Goal: Use online tool/utility: Utilize a website feature to perform a specific function

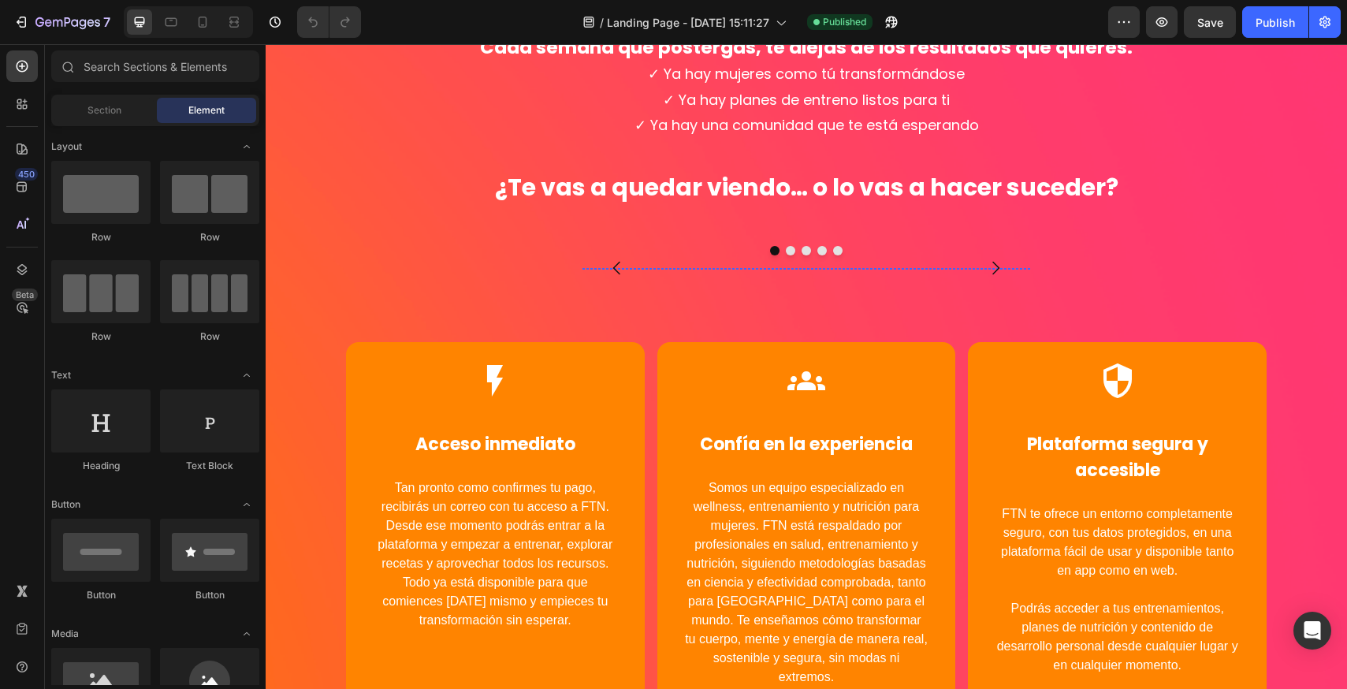
scroll to position [5171, 0]
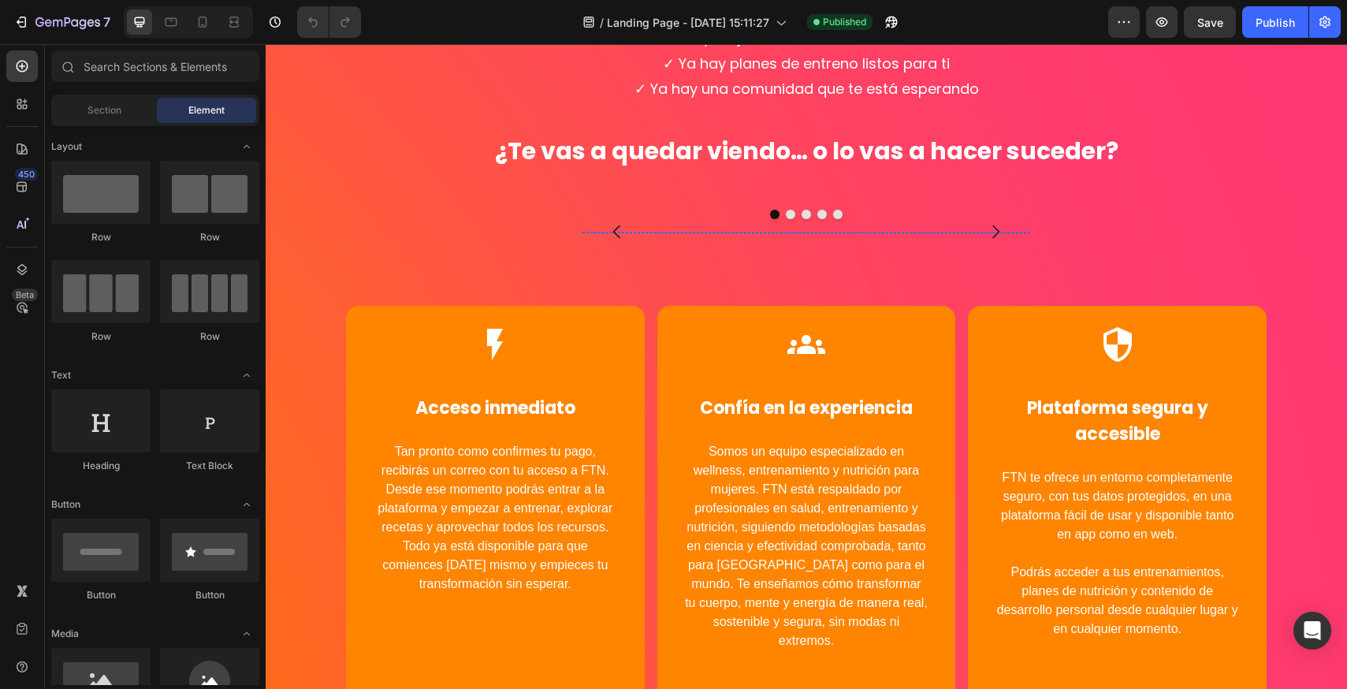
click at [695, 232] on img at bounding box center [806, 232] width 448 height 0
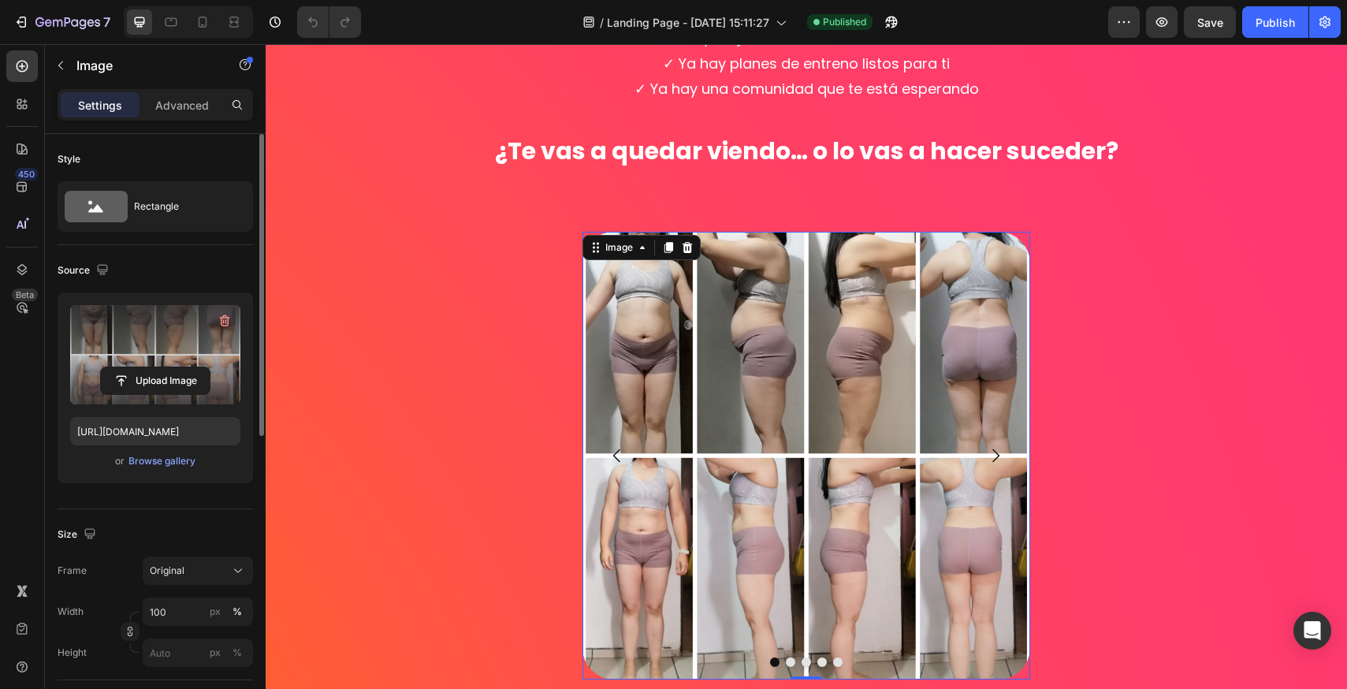
click at [158, 343] on label at bounding box center [155, 354] width 170 height 99
click at [158, 367] on input "file" at bounding box center [155, 380] width 109 height 27
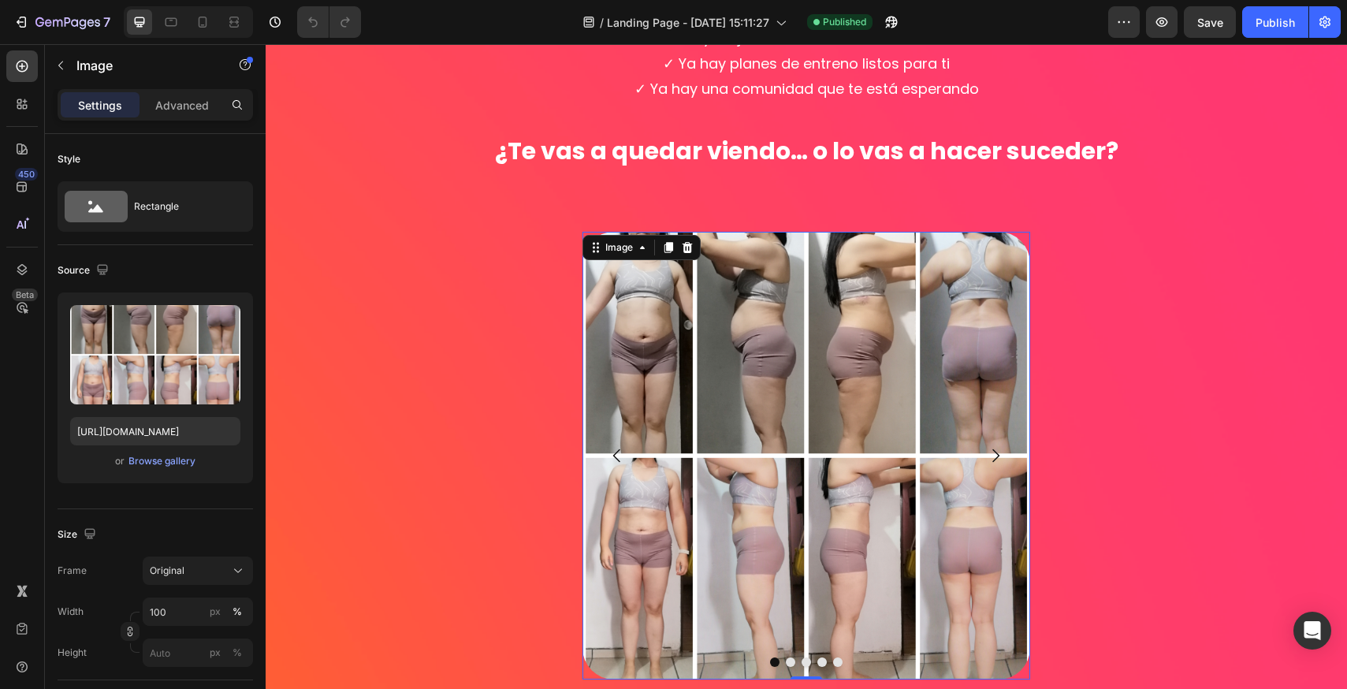
click at [709, 349] on img at bounding box center [806, 456] width 448 height 448
click at [165, 462] on div "Browse gallery" at bounding box center [161, 461] width 67 height 14
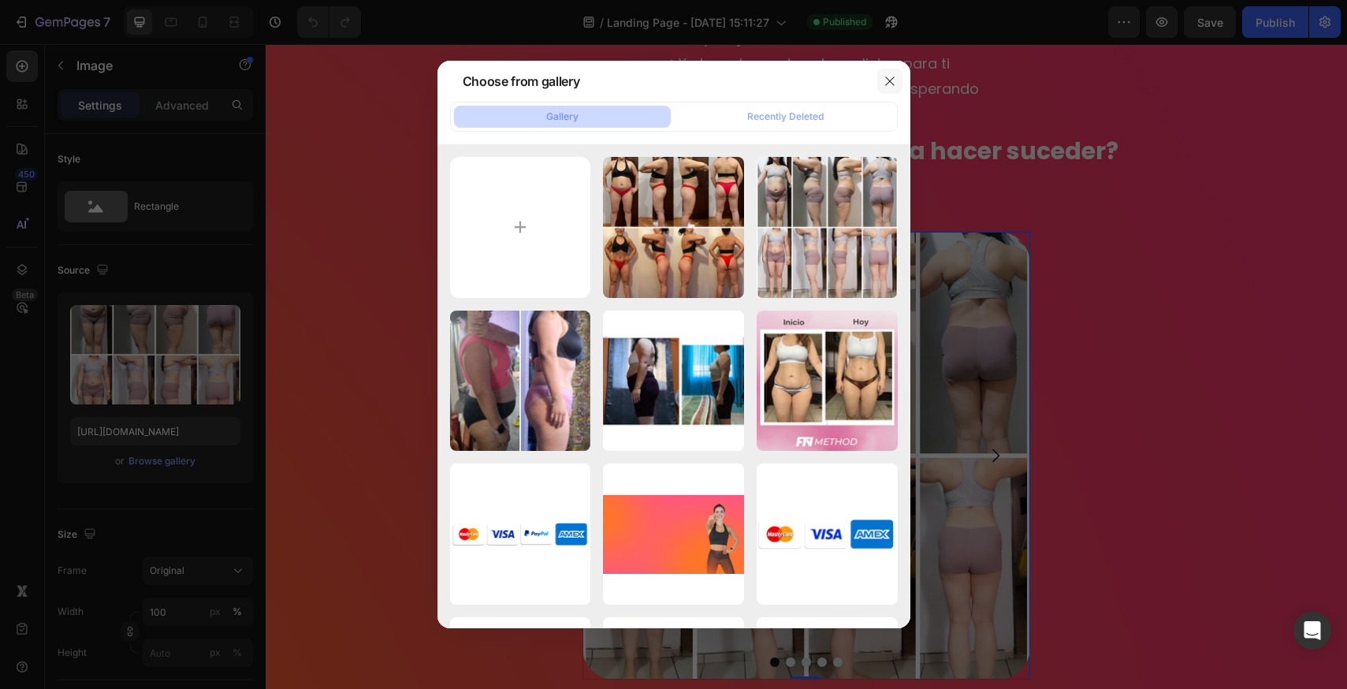
click at [895, 81] on icon "button" at bounding box center [889, 81] width 13 height 13
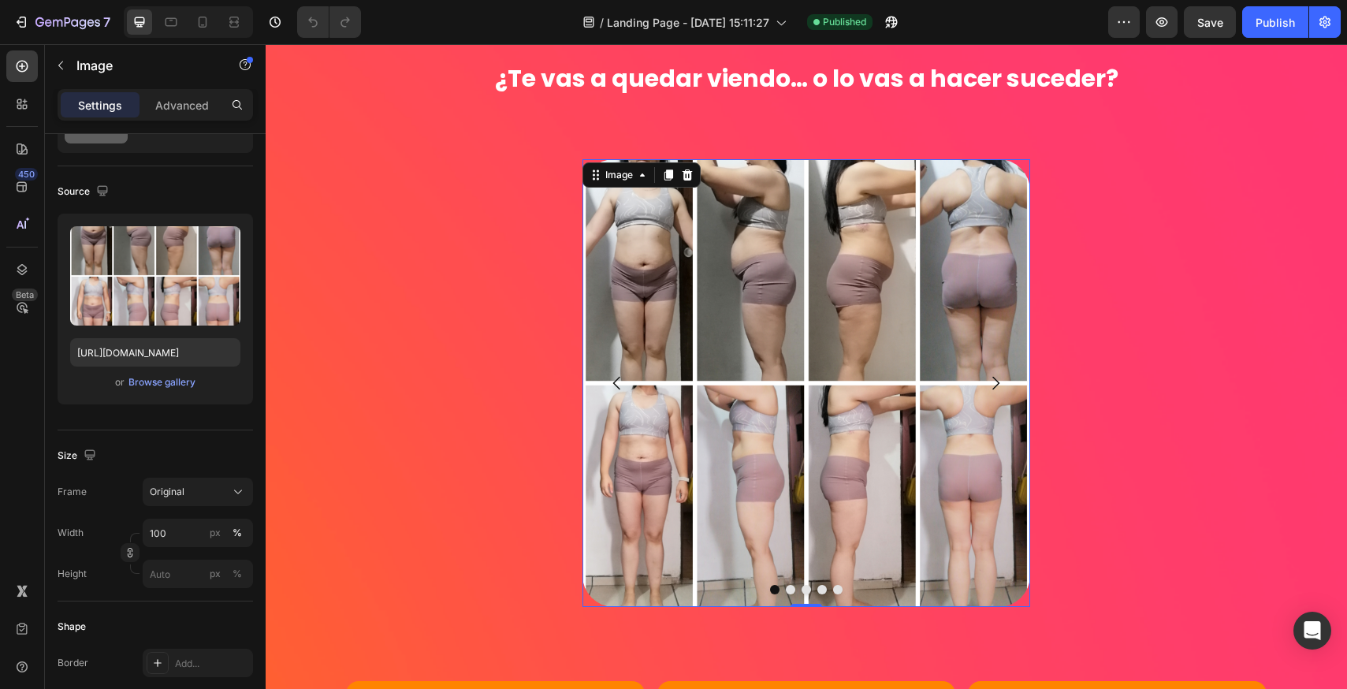
scroll to position [5250, 0]
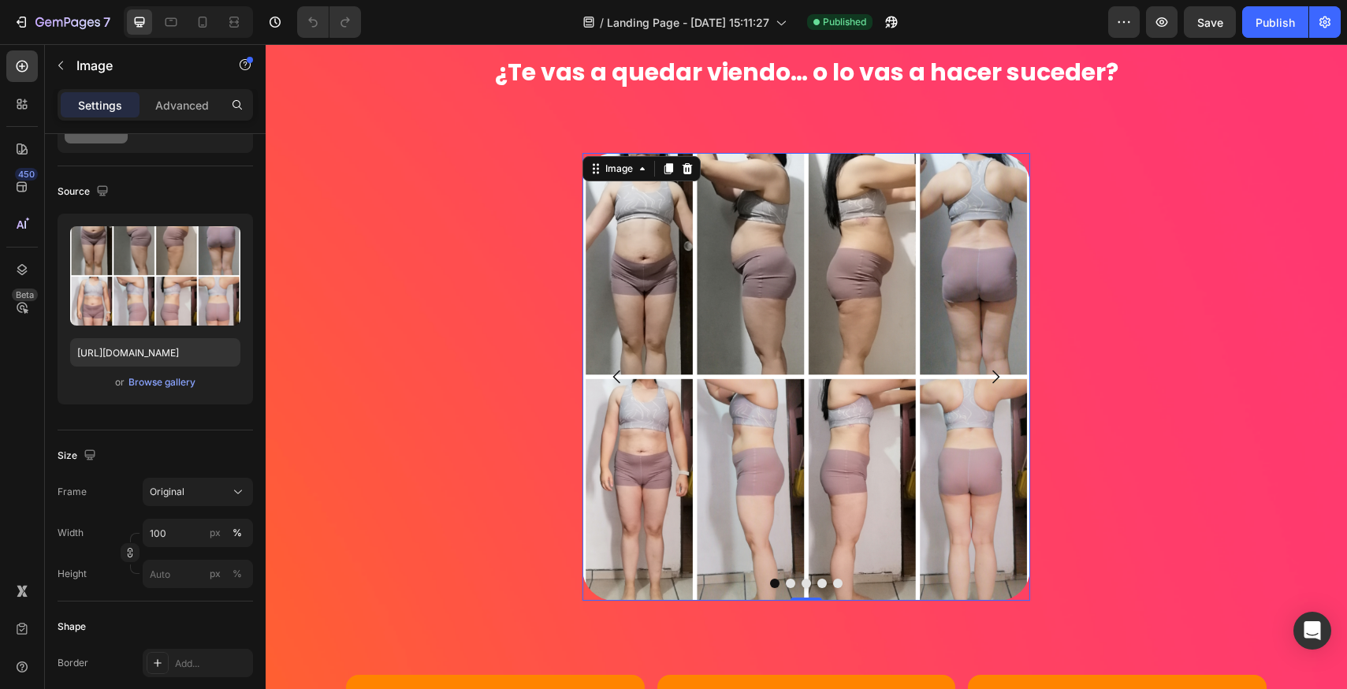
click at [600, 243] on img at bounding box center [806, 377] width 448 height 448
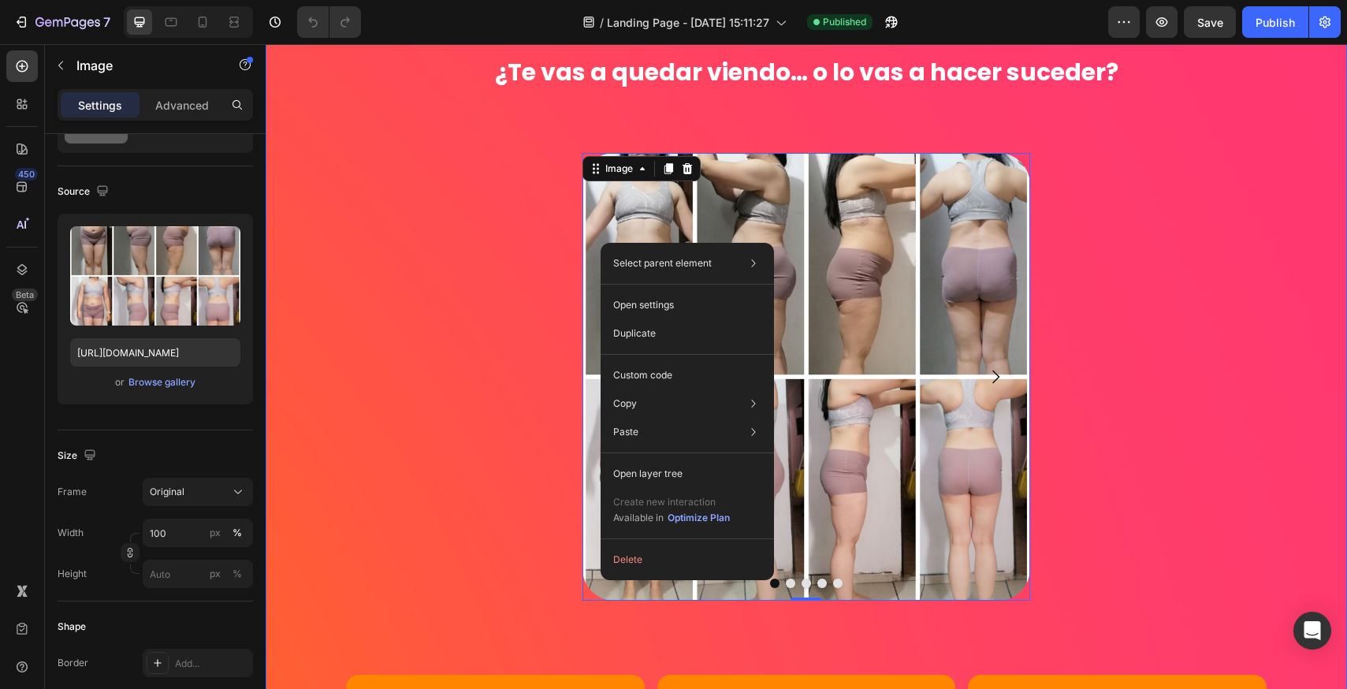
click at [325, 379] on div "El Plan Full de FTN es la solución completa que combina entrenamiento, nutrició…" at bounding box center [806, 142] width 1081 height 1877
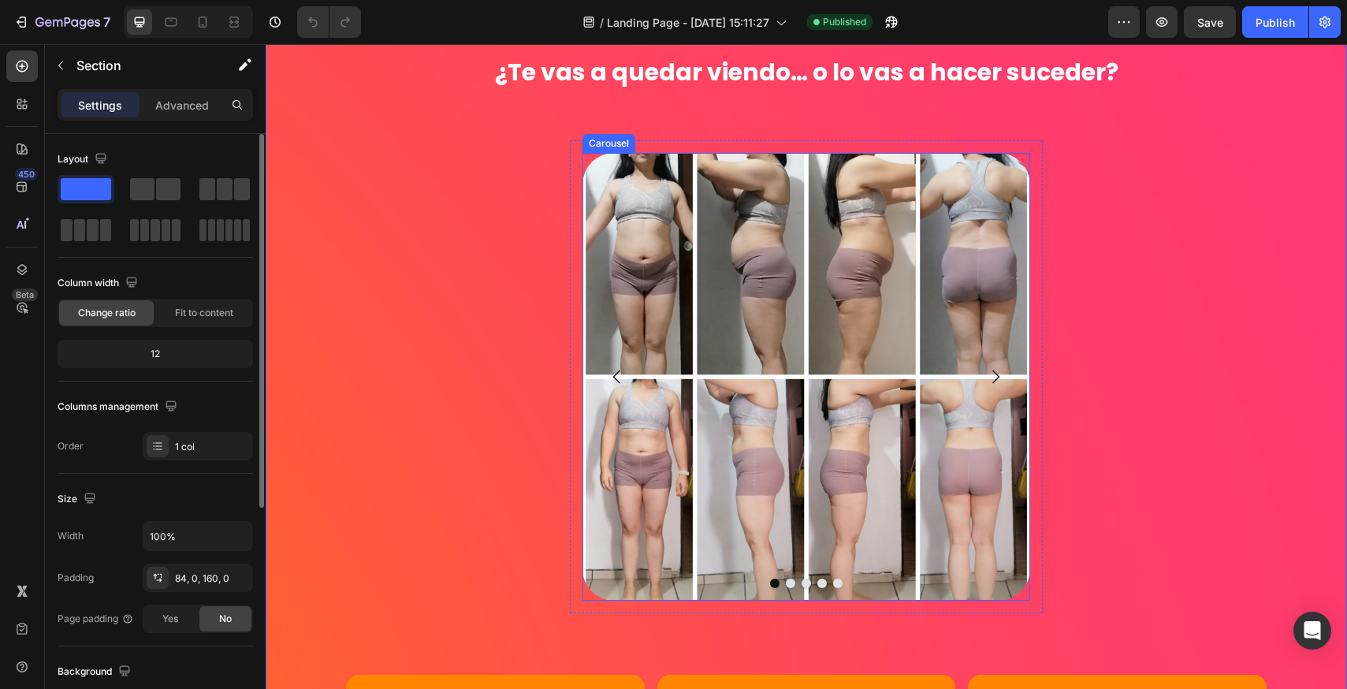
click at [992, 380] on icon "Carousel Next Arrow" at bounding box center [995, 376] width 7 height 13
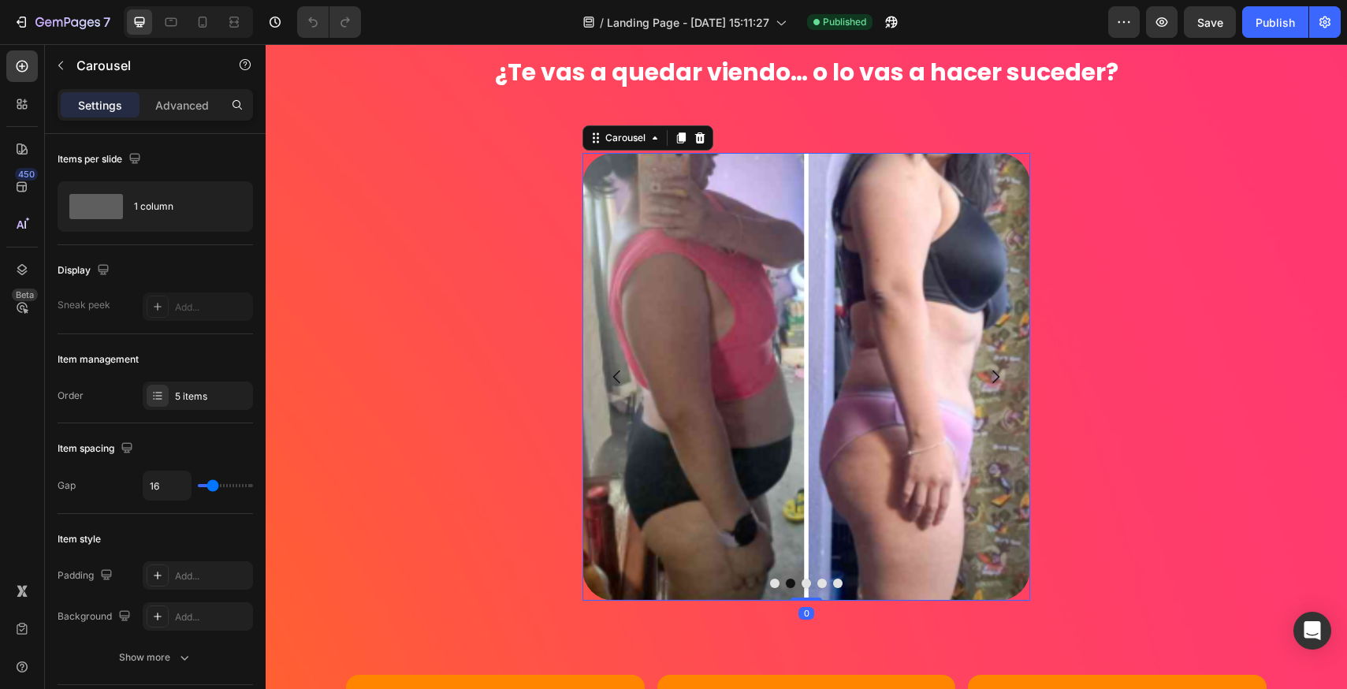
click at [992, 380] on icon "Carousel Next Arrow" at bounding box center [995, 376] width 7 height 13
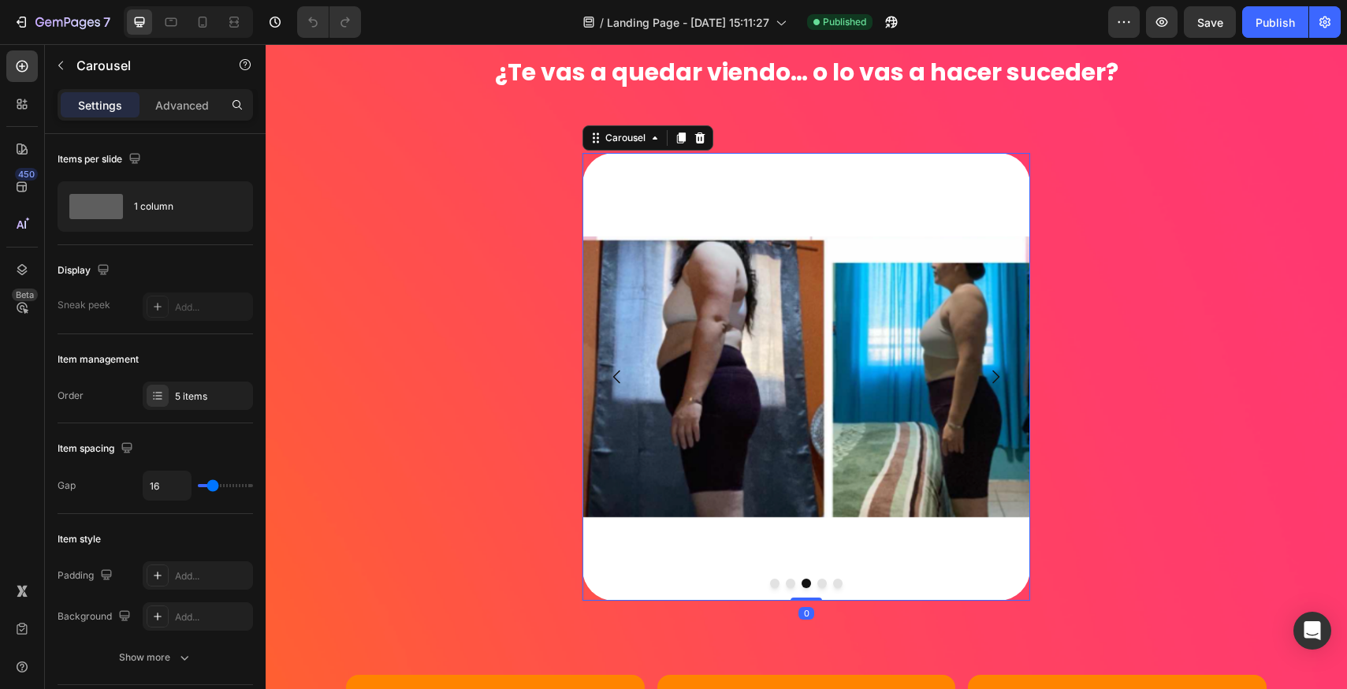
click at [992, 380] on icon "Carousel Next Arrow" at bounding box center [995, 376] width 7 height 13
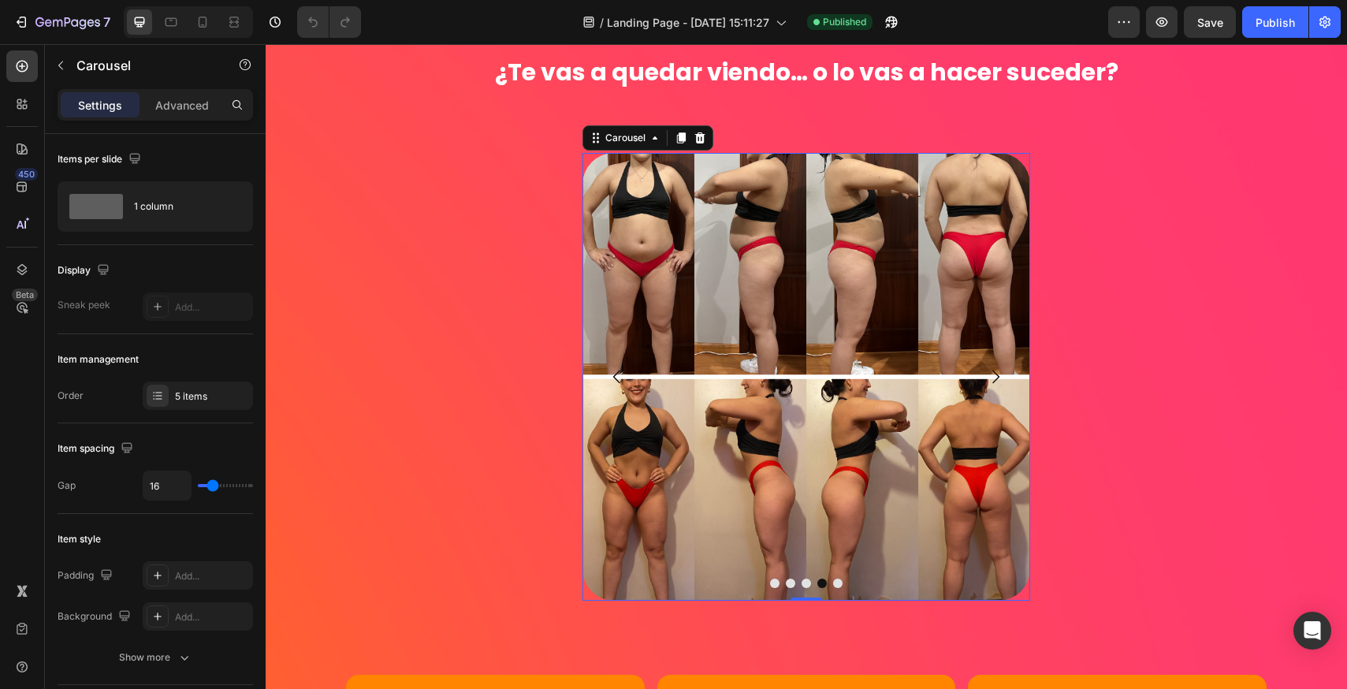
click at [992, 380] on icon "Carousel Next Arrow" at bounding box center [995, 376] width 7 height 13
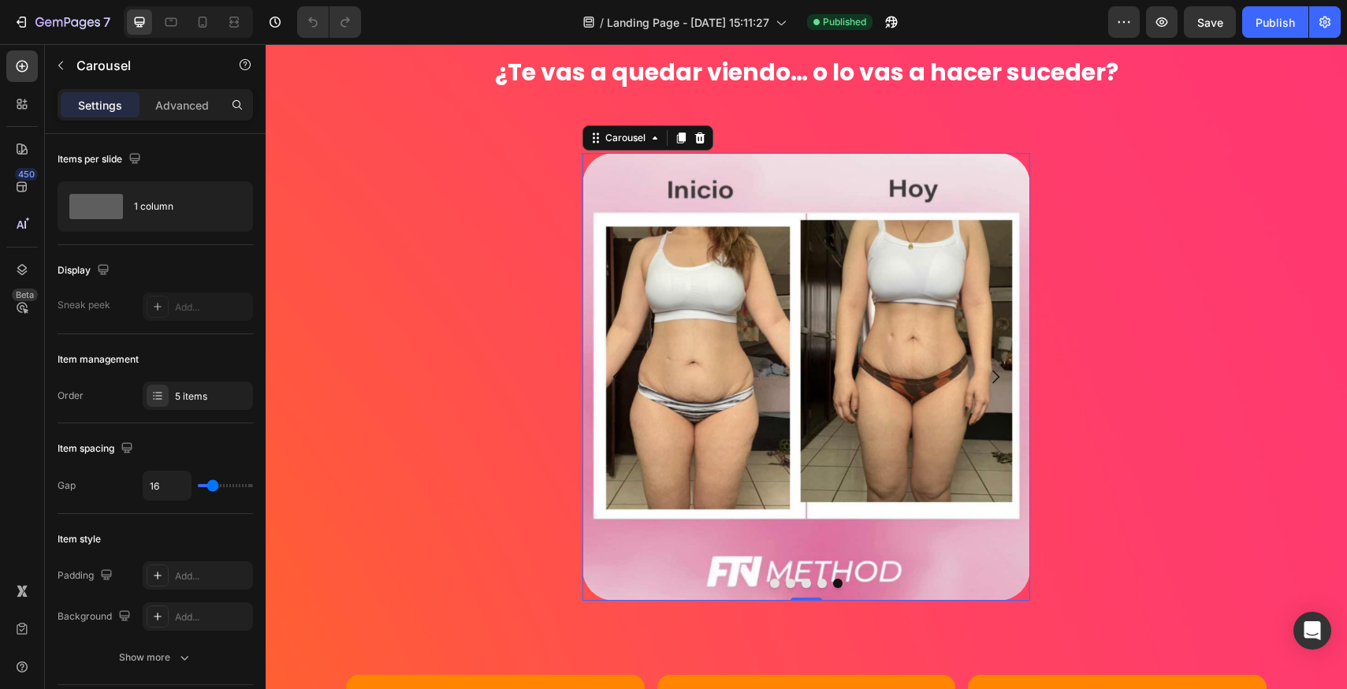
click at [992, 380] on icon "Carousel Next Arrow" at bounding box center [995, 376] width 7 height 13
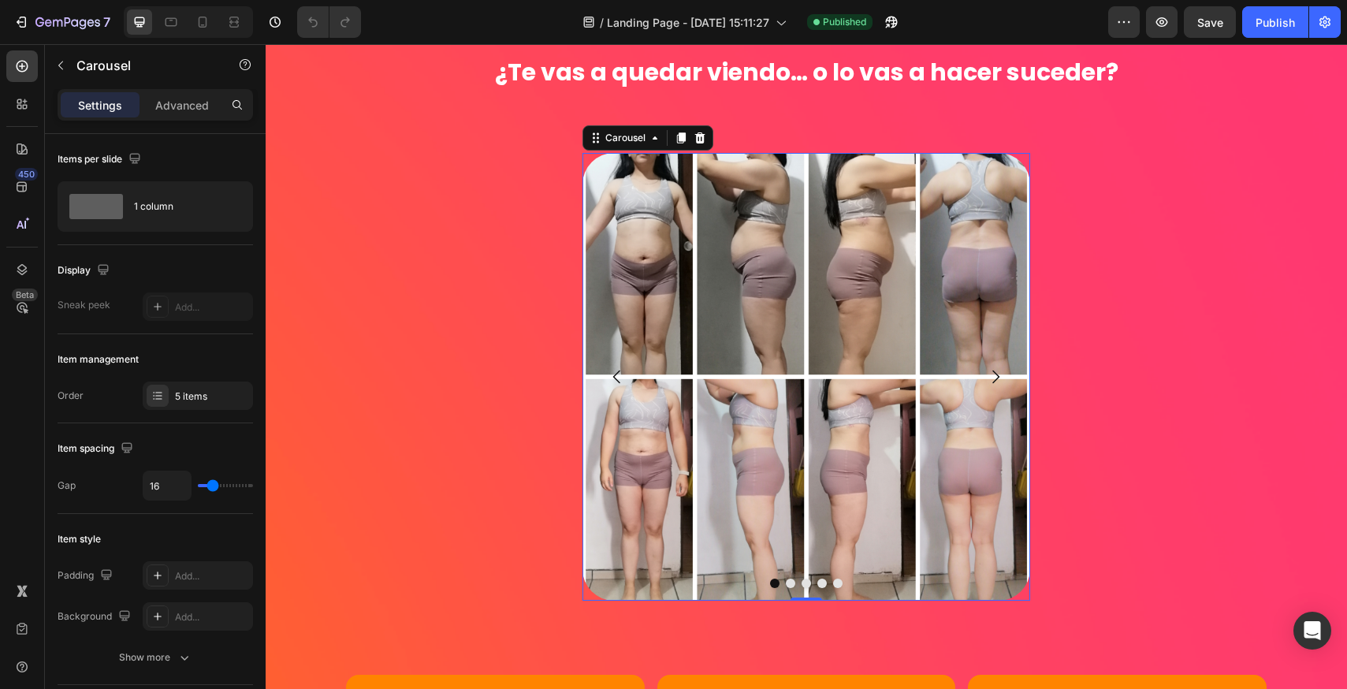
click at [992, 380] on icon "Carousel Next Arrow" at bounding box center [995, 376] width 7 height 13
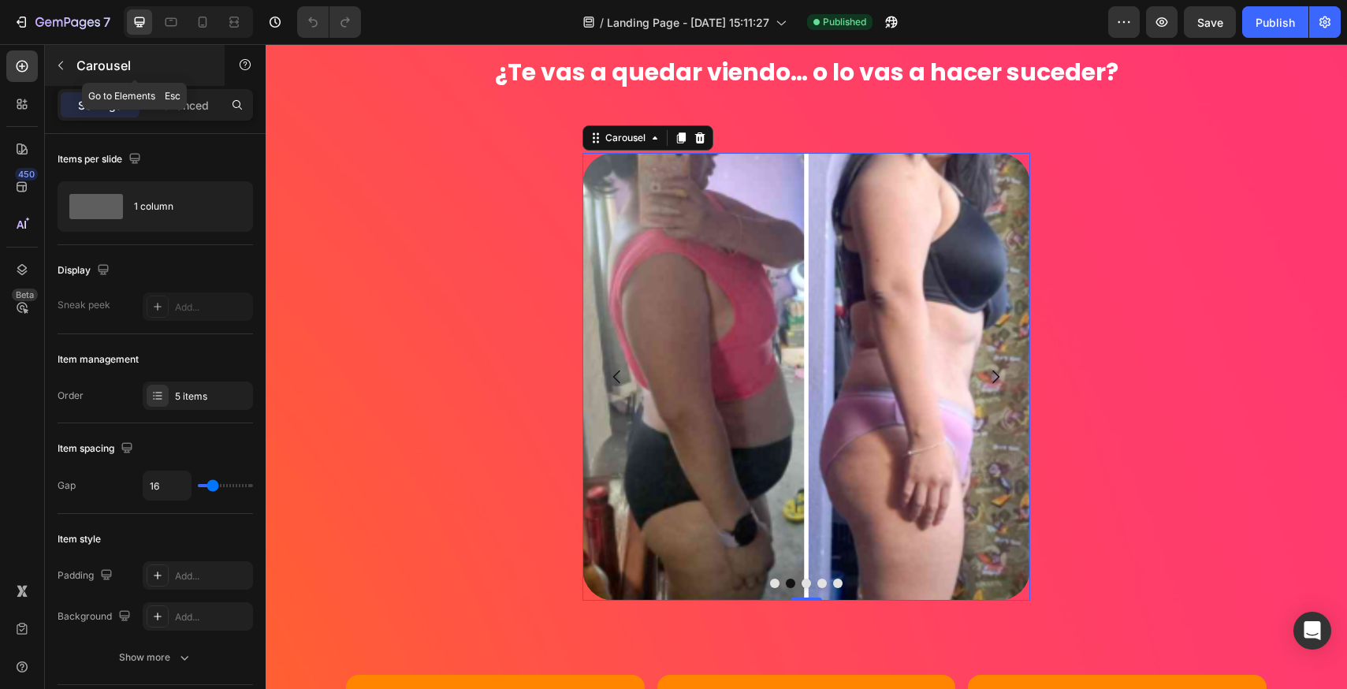
click at [61, 65] on icon "button" at bounding box center [60, 65] width 13 height 13
